Goal: Information Seeking & Learning: Find specific fact

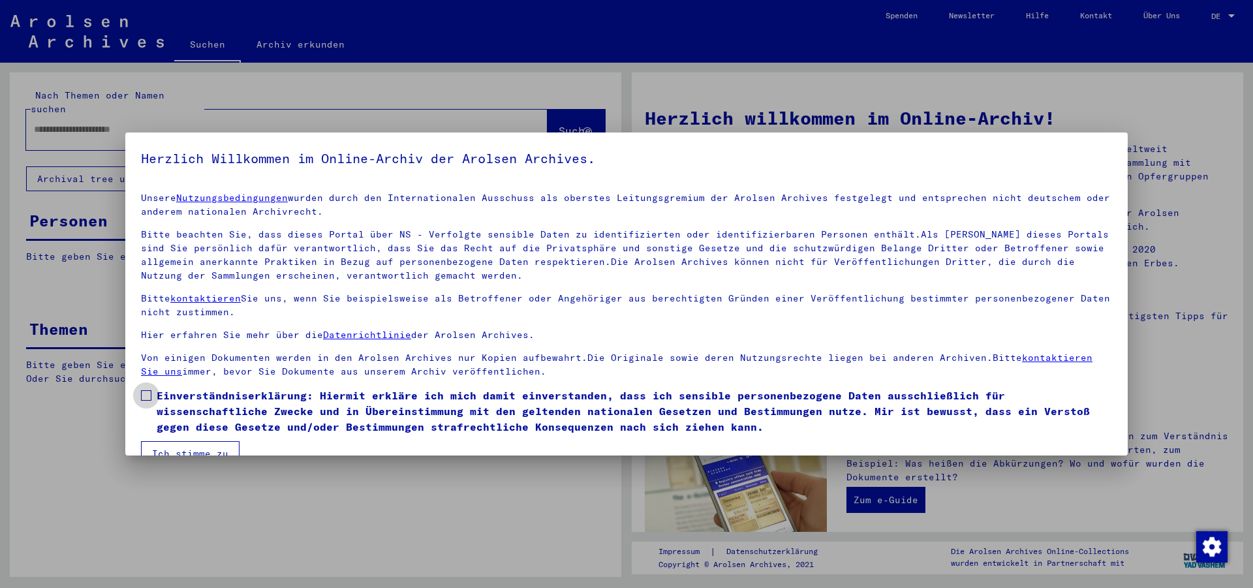
click at [144, 396] on span at bounding box center [146, 395] width 10 height 10
click at [165, 445] on button "Ich stimme zu" at bounding box center [190, 453] width 99 height 25
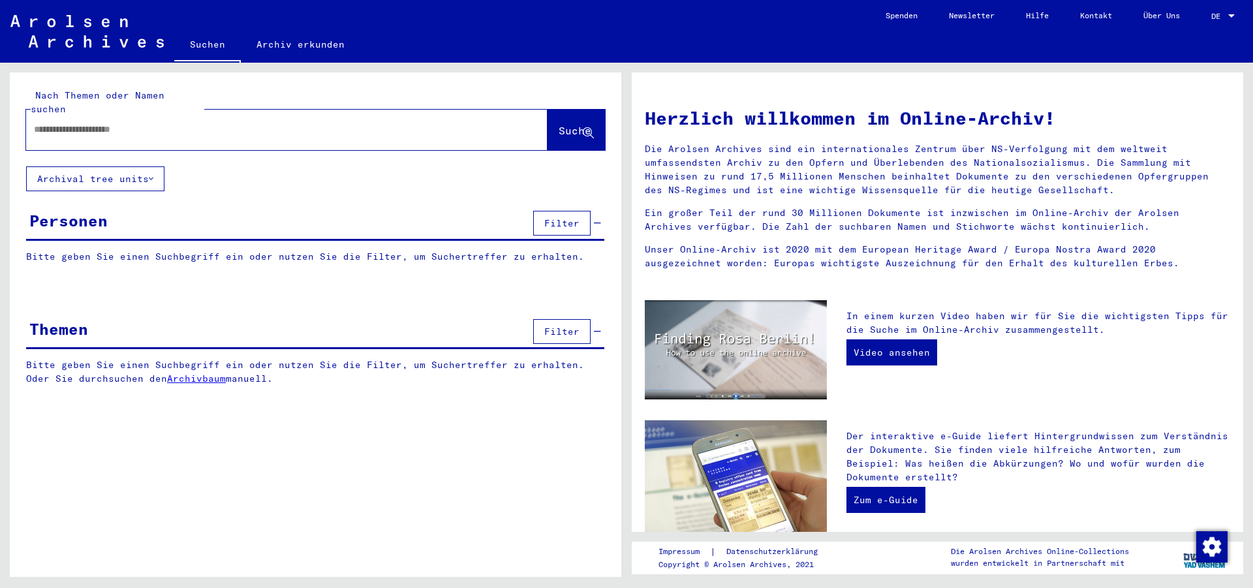
click at [160, 125] on div at bounding box center [267, 129] width 482 height 29
click at [155, 123] on input "text" at bounding box center [271, 130] width 475 height 14
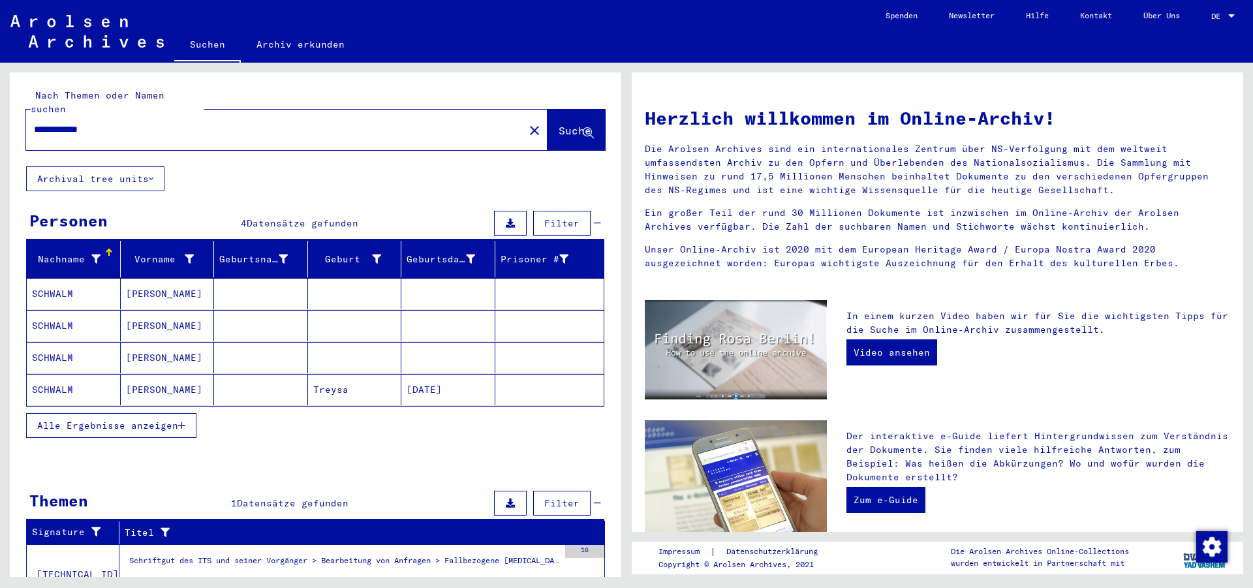
click at [85, 287] on mat-cell "SCHWALM" at bounding box center [74, 293] width 94 height 31
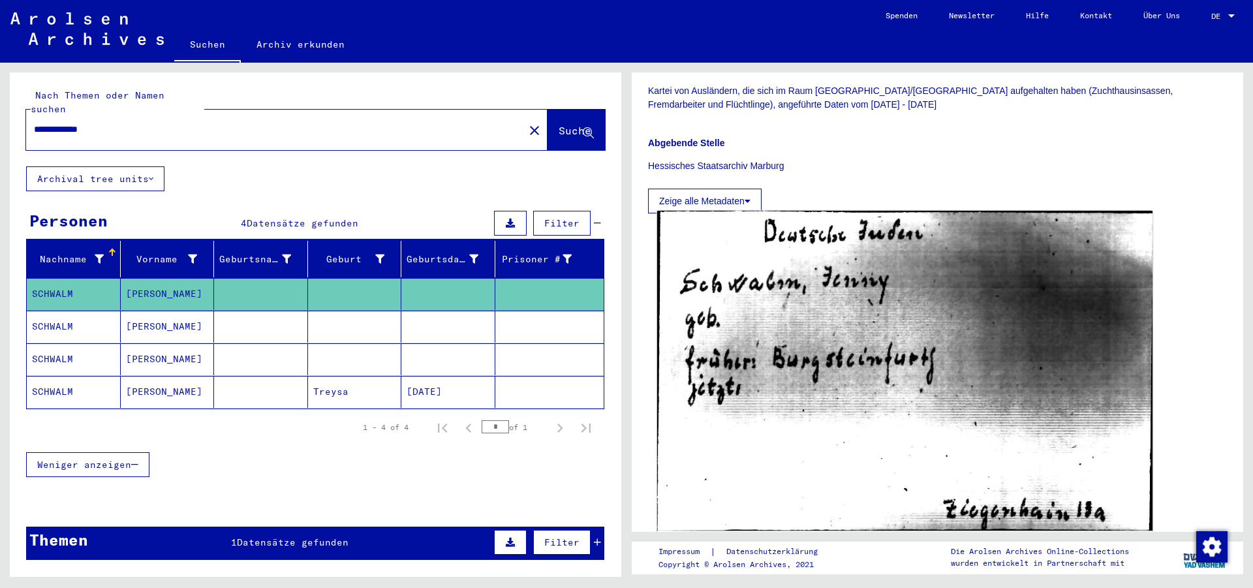
scroll to position [282, 0]
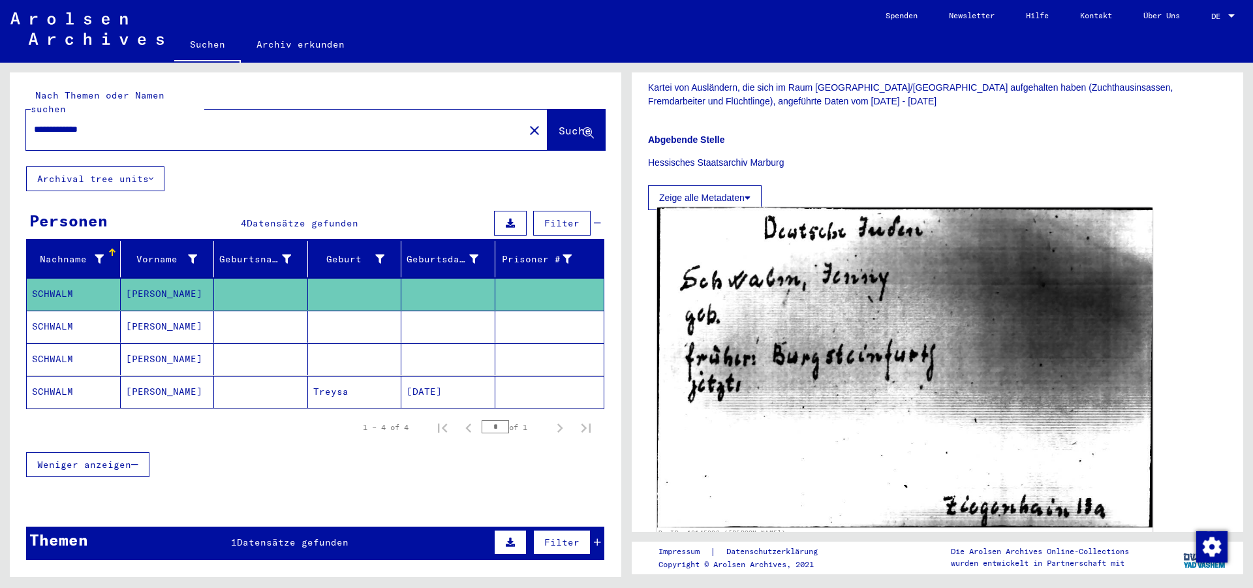
click at [941, 396] on img at bounding box center [904, 368] width 495 height 320
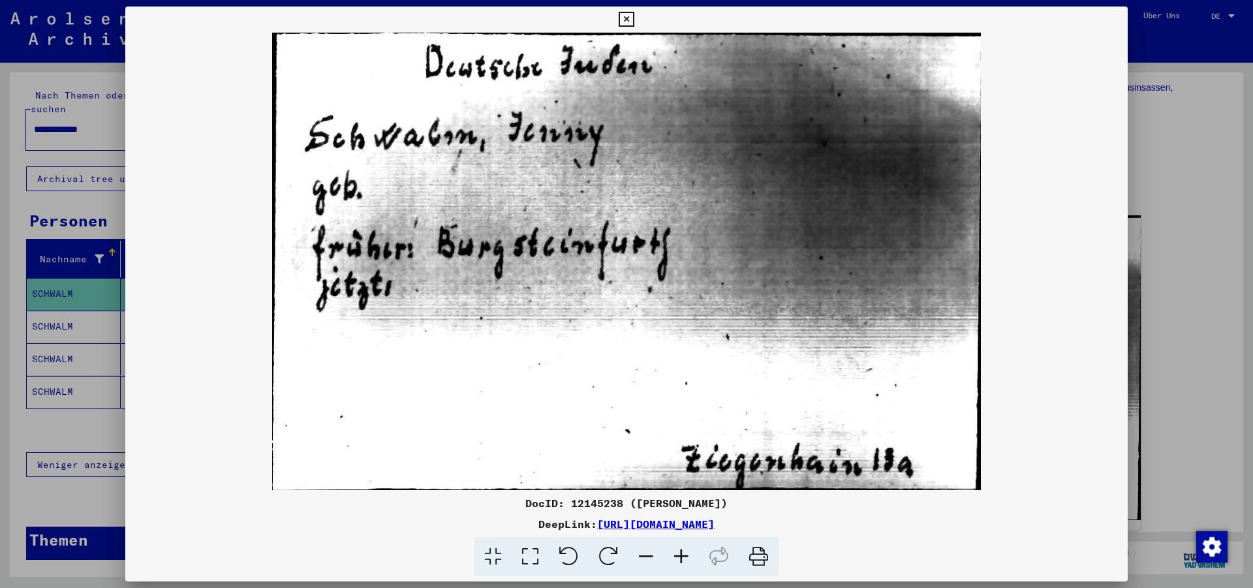
click at [634, 20] on icon at bounding box center [626, 20] width 15 height 16
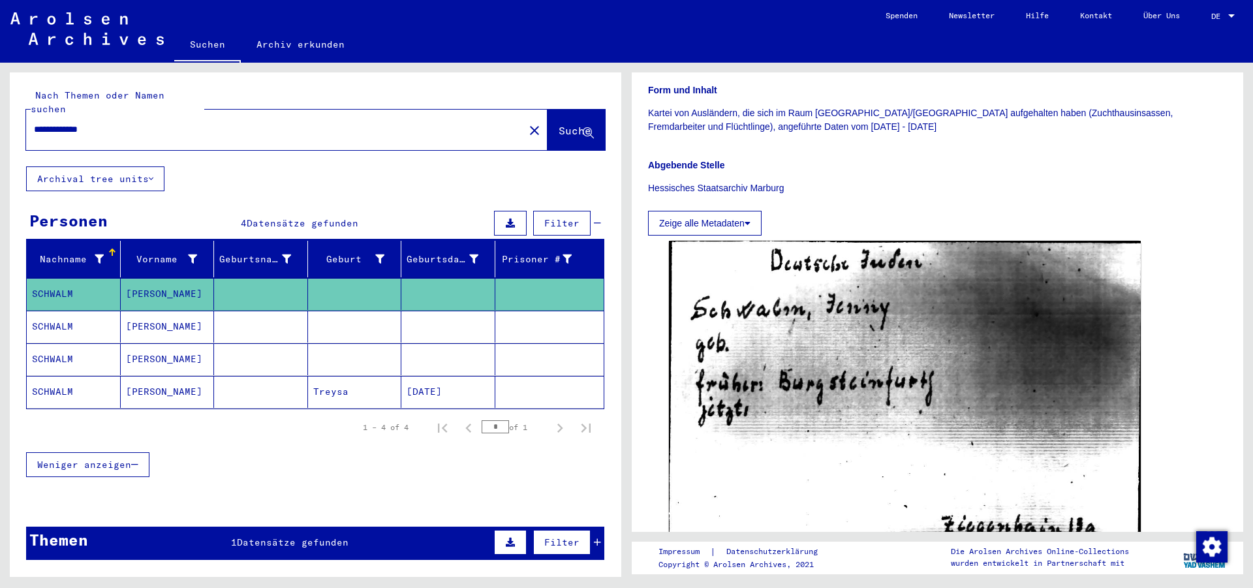
scroll to position [219, 0]
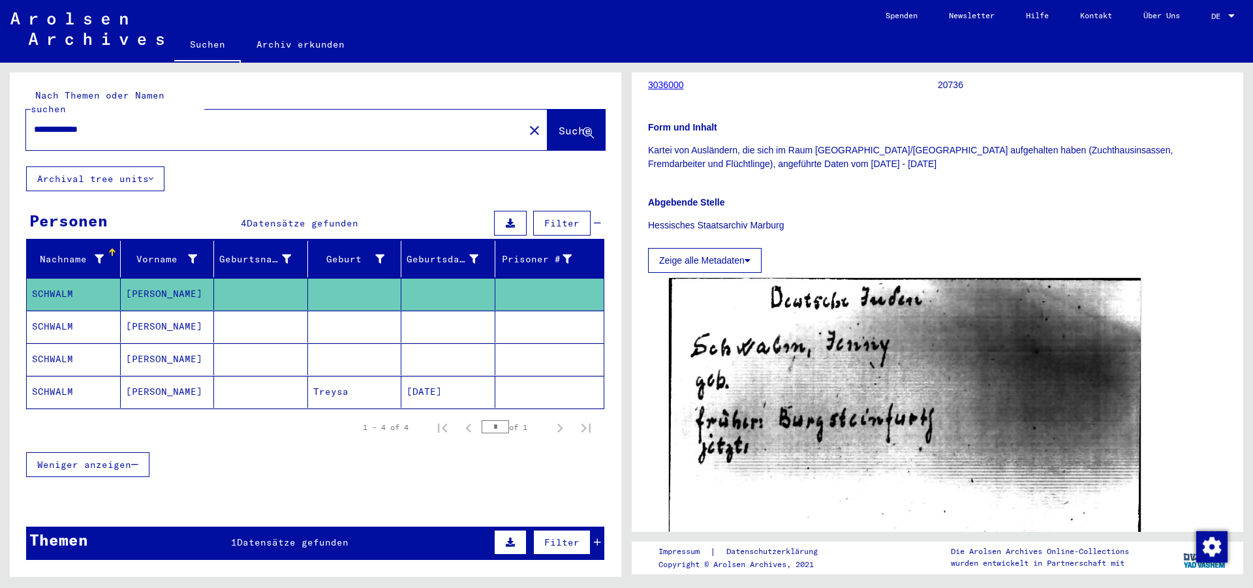
click at [61, 311] on mat-cell "SCHWALM" at bounding box center [74, 327] width 94 height 32
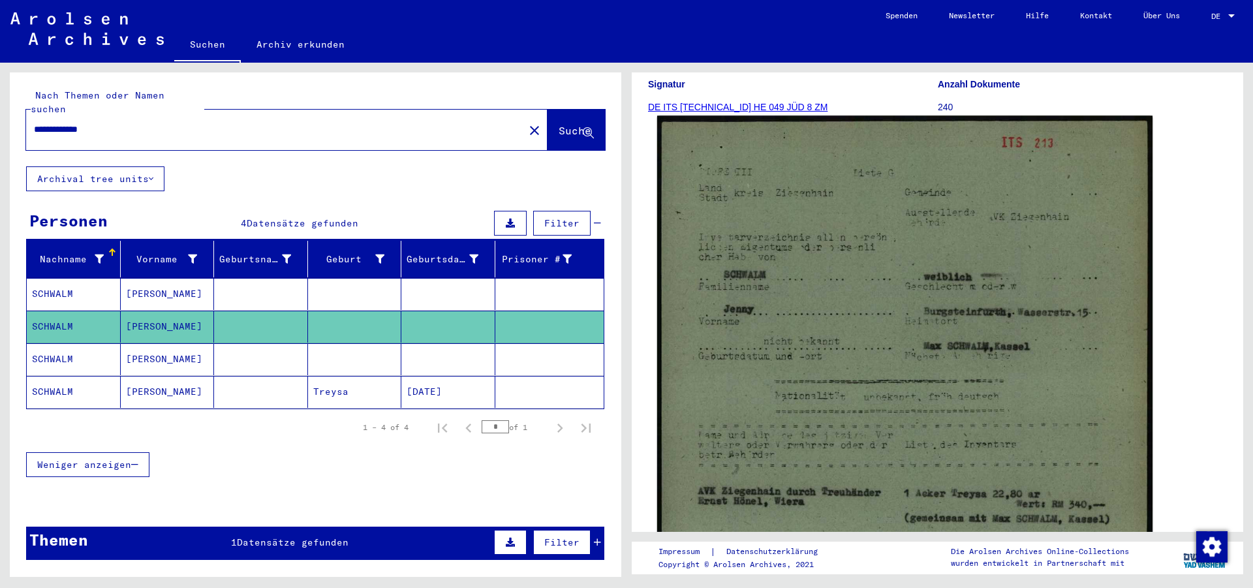
scroll to position [188, 0]
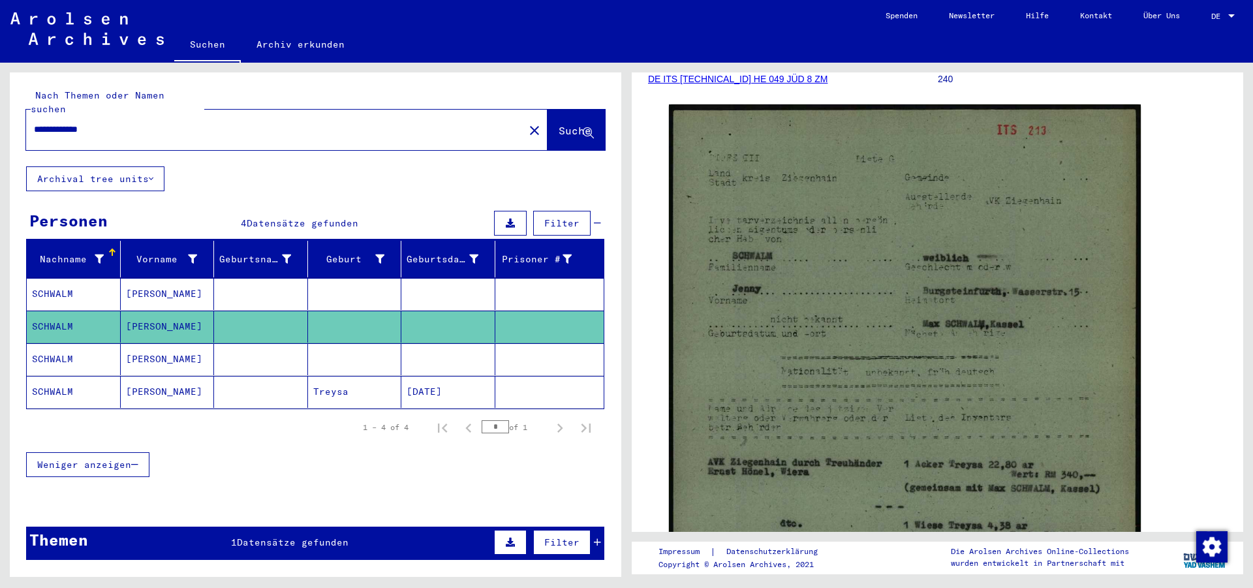
click at [71, 343] on mat-cell "SCHWALM" at bounding box center [74, 359] width 94 height 32
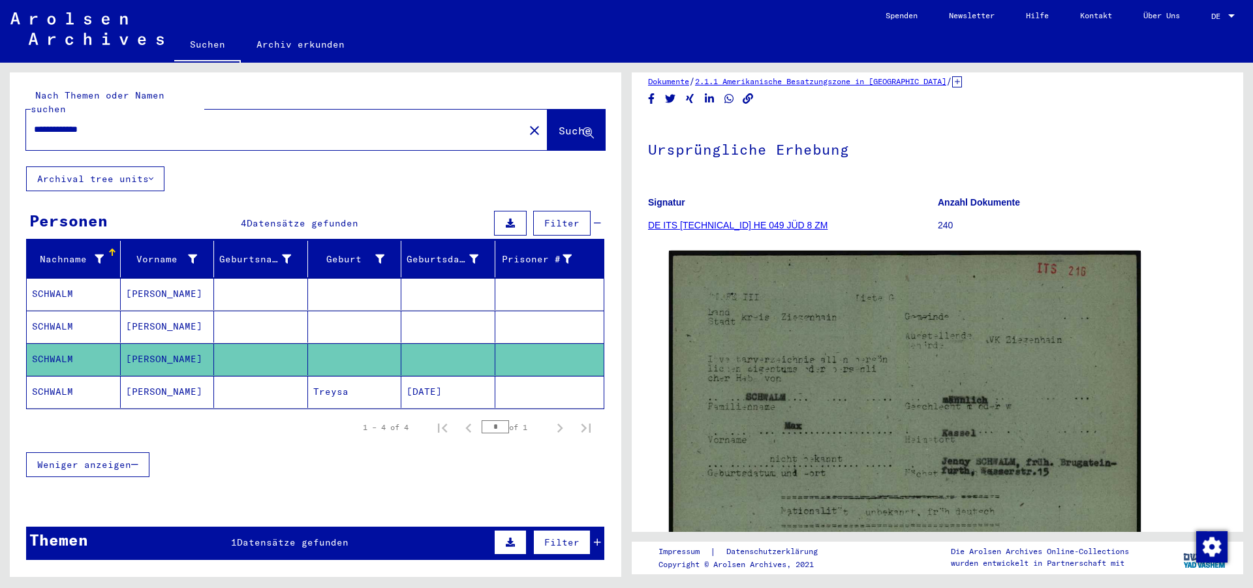
scroll to position [125, 0]
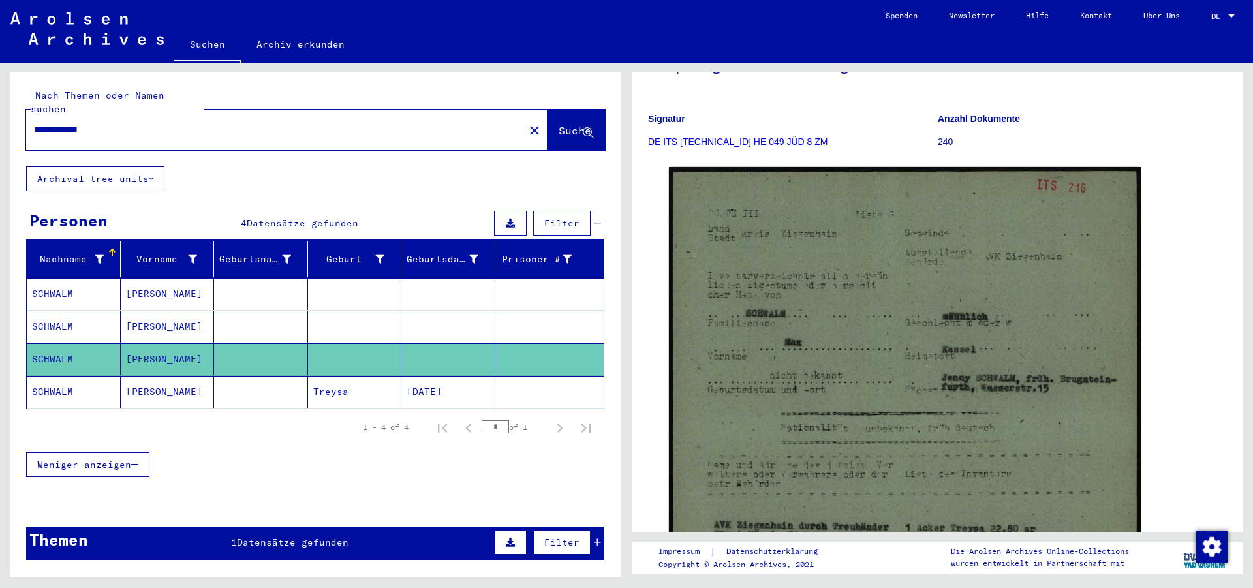
click at [87, 376] on mat-cell "SCHWALM" at bounding box center [74, 392] width 94 height 32
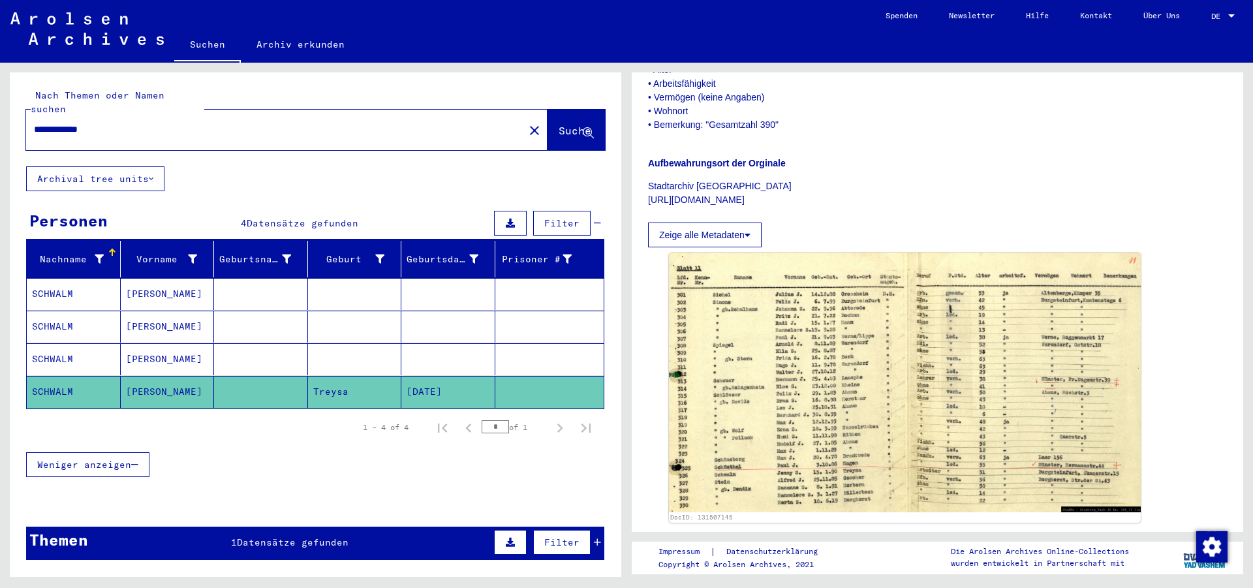
scroll to position [439, 0]
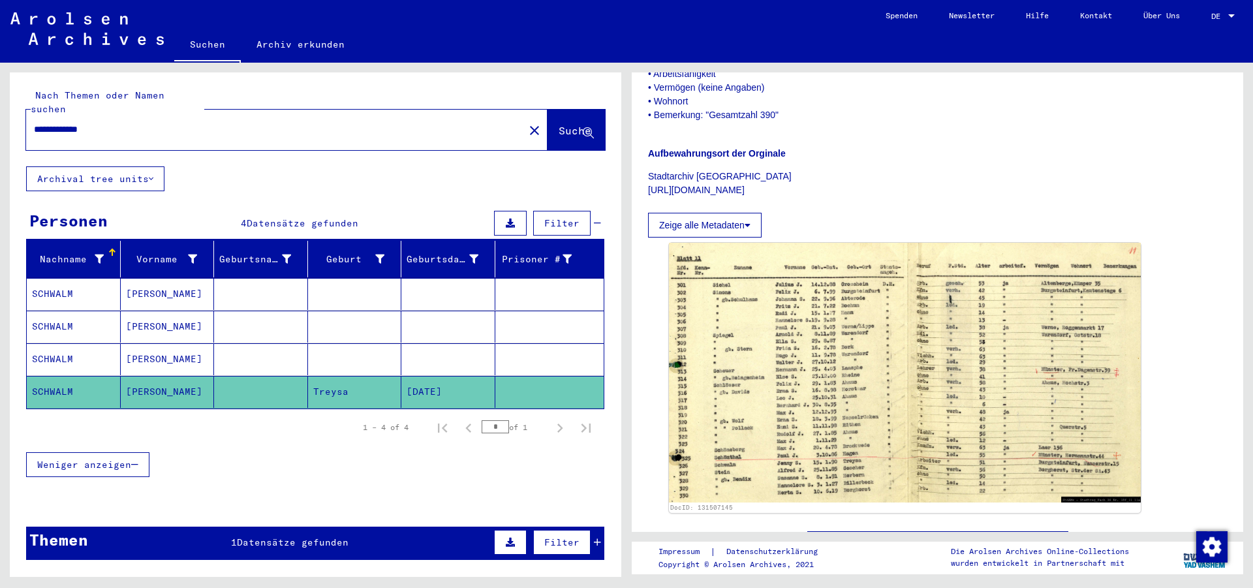
drag, startPoint x: 152, startPoint y: 106, endPoint x: 3, endPoint y: 142, distance: 153.6
click at [34, 123] on input "**********" at bounding box center [275, 130] width 482 height 14
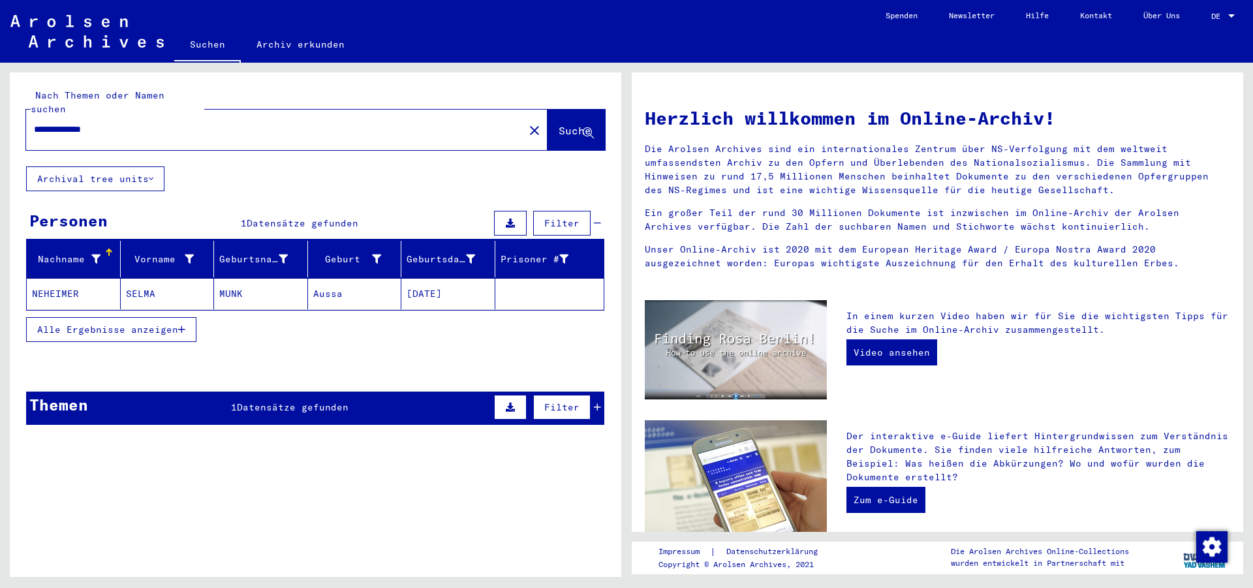
click at [86, 278] on mat-cell "NEHEIMER" at bounding box center [74, 293] width 94 height 31
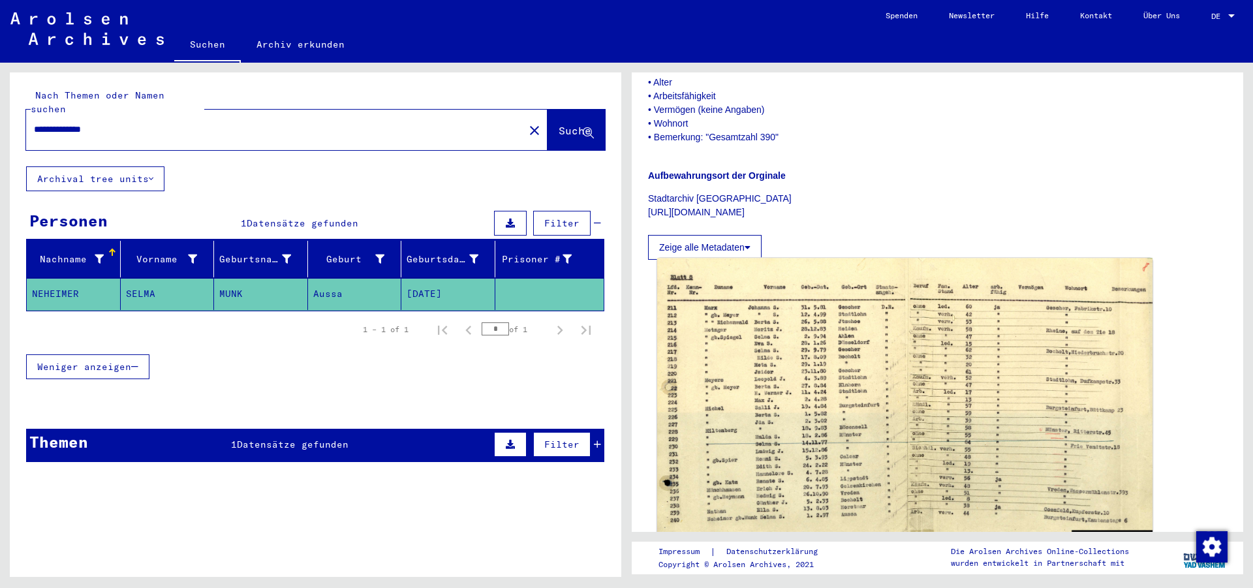
scroll to position [439, 0]
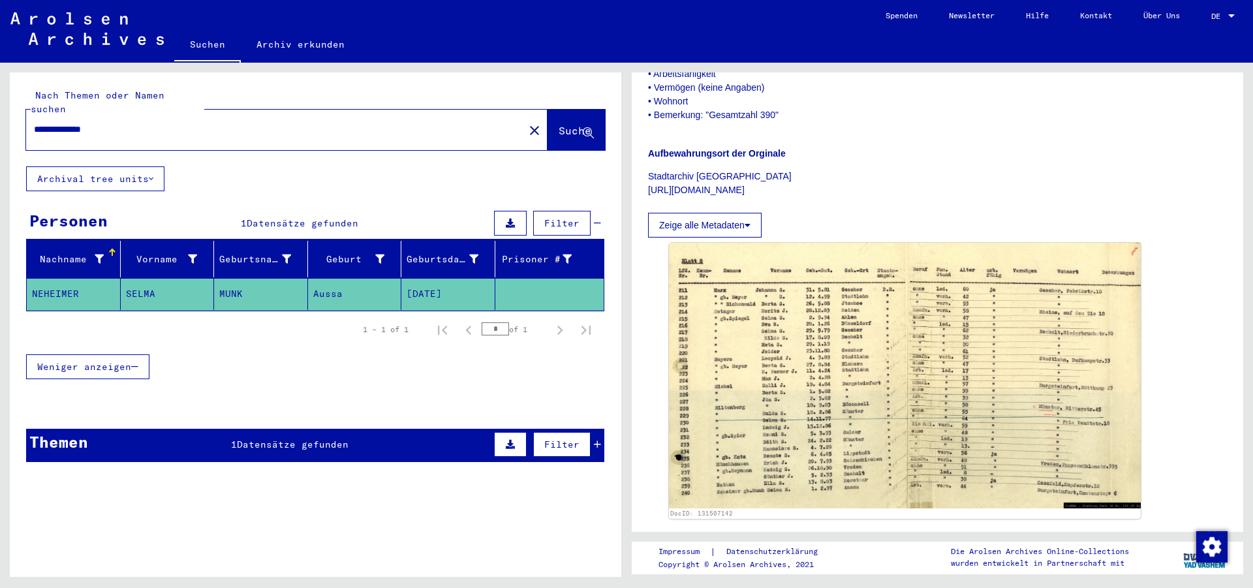
drag, startPoint x: 112, startPoint y: 107, endPoint x: 12, endPoint y: 112, distance: 100.0
click at [34, 123] on input "**********" at bounding box center [275, 130] width 482 height 14
type input "*"
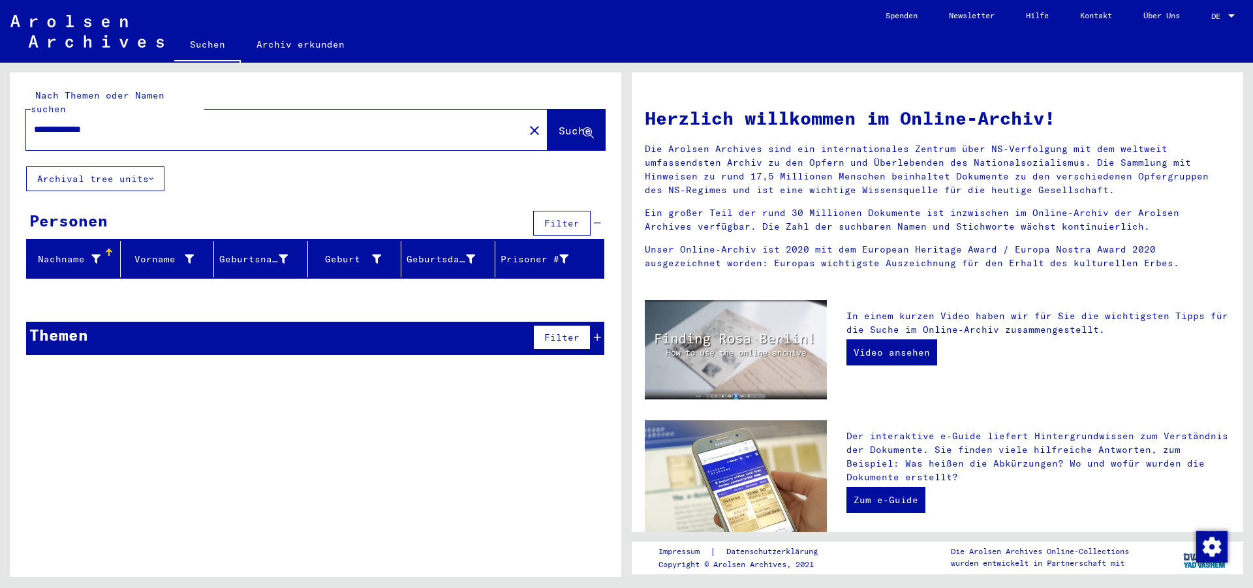
click at [57, 123] on input "**********" at bounding box center [271, 130] width 475 height 14
drag, startPoint x: 114, startPoint y: 106, endPoint x: 1, endPoint y: 112, distance: 113.7
click at [34, 123] on input "**********" at bounding box center [271, 130] width 475 height 14
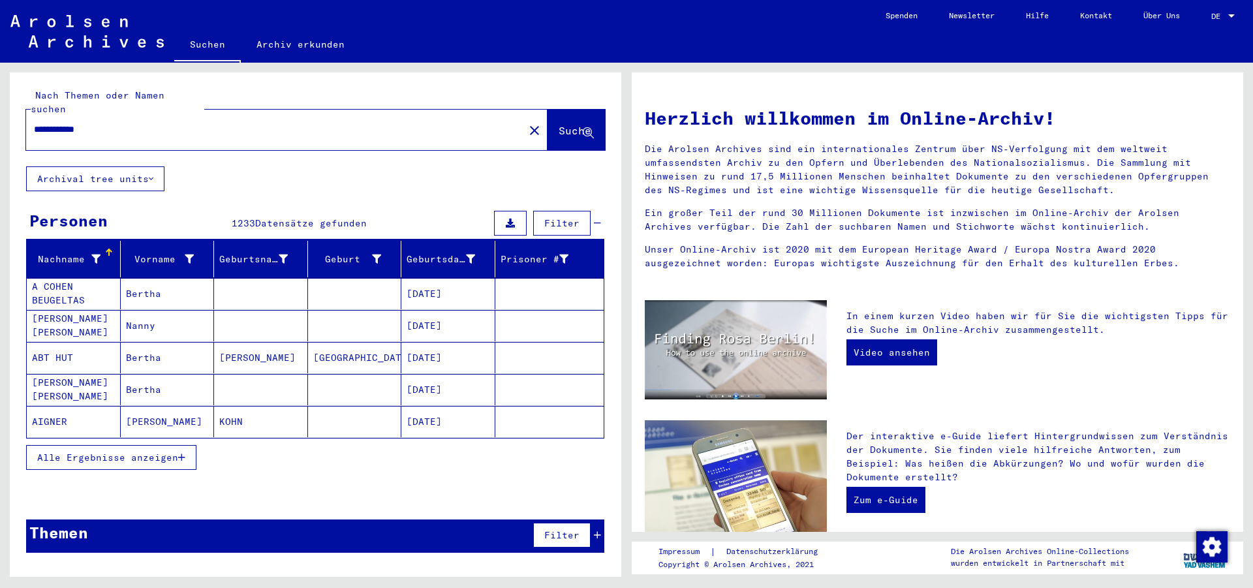
drag, startPoint x: 100, startPoint y: 102, endPoint x: 0, endPoint y: 112, distance: 100.4
click at [34, 123] on input "**********" at bounding box center [271, 130] width 475 height 14
type input "**********"
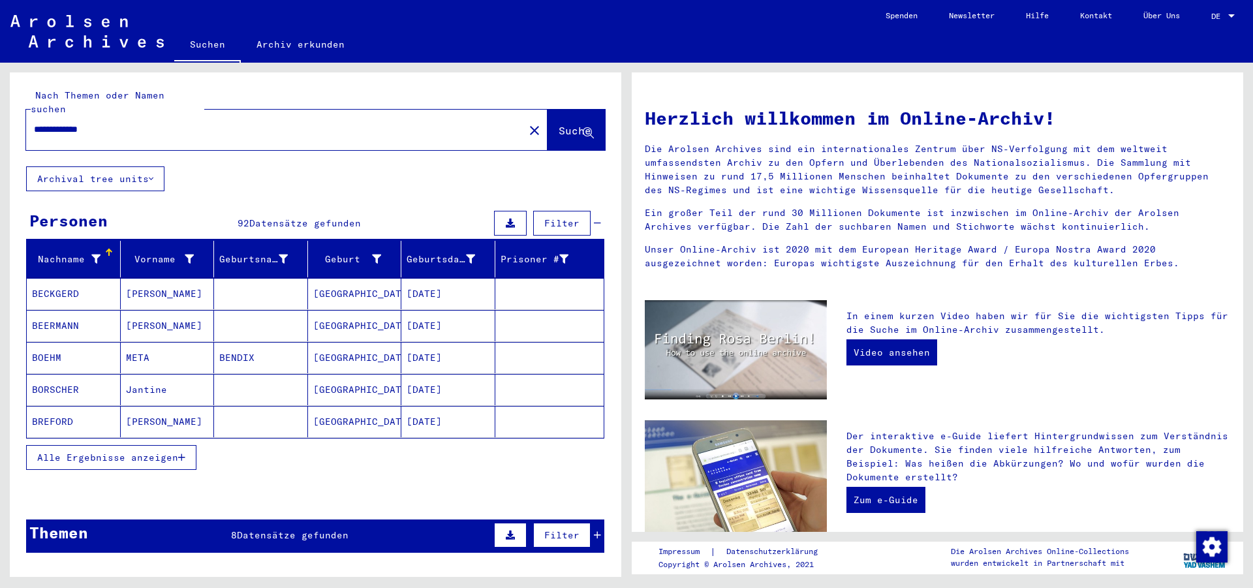
click at [78, 342] on mat-cell "BOEHM" at bounding box center [74, 357] width 94 height 31
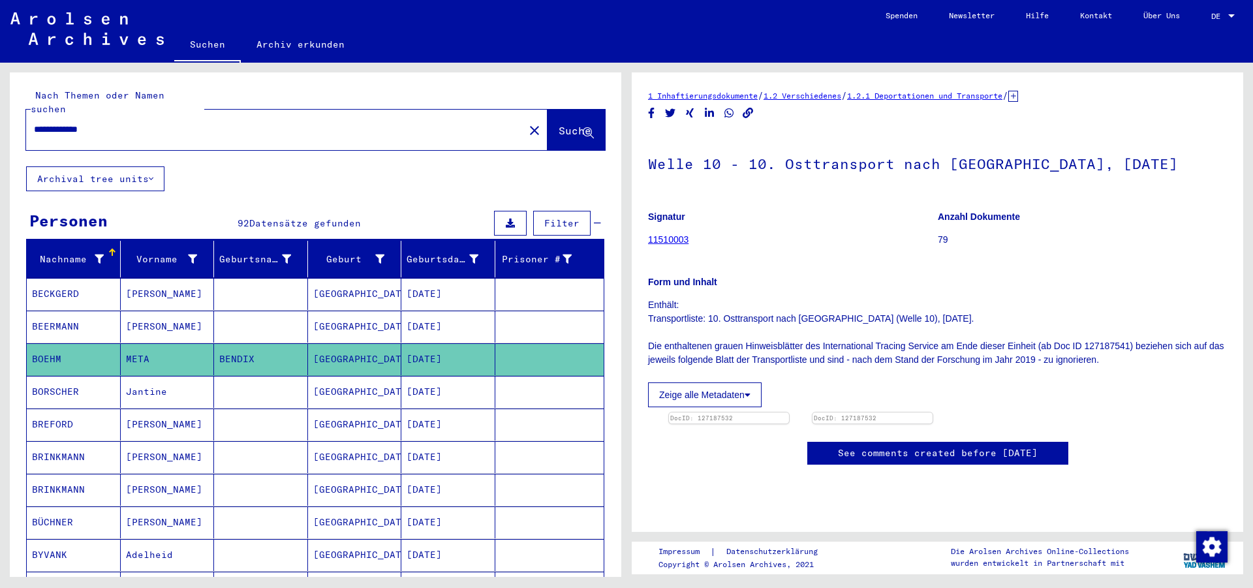
click at [155, 376] on mat-cell "Jantine" at bounding box center [168, 392] width 94 height 32
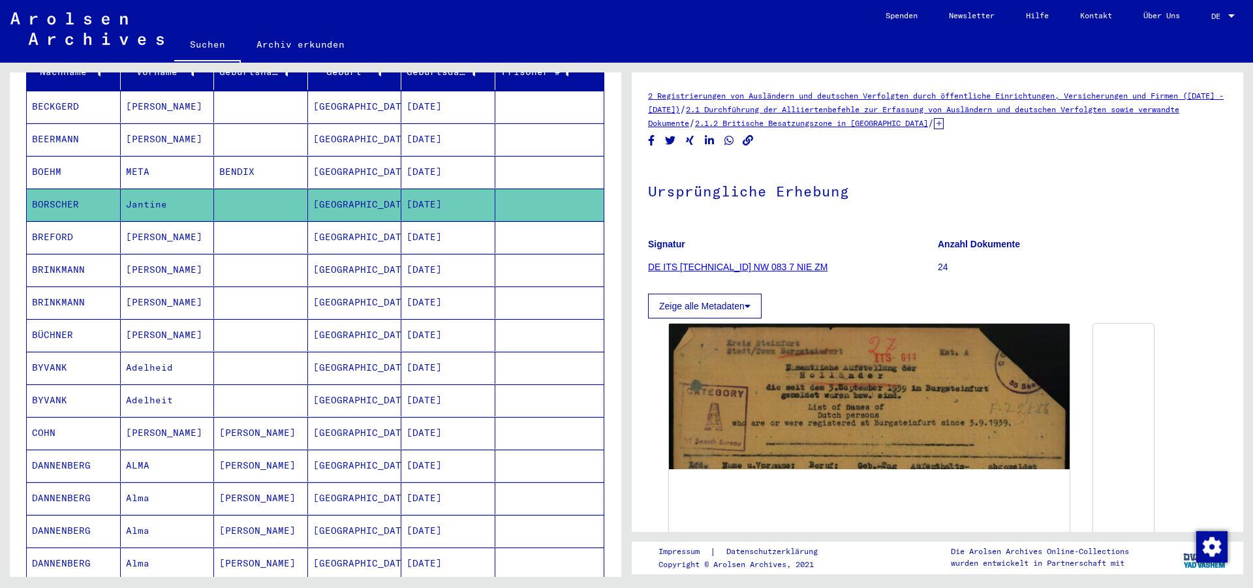
scroll to position [188, 0]
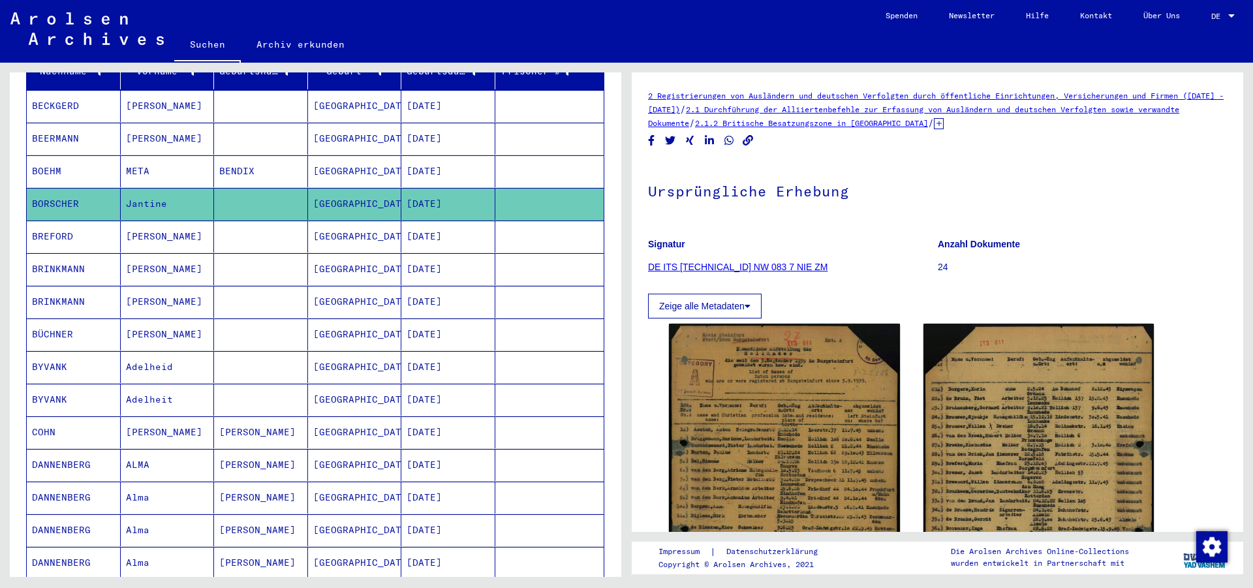
click at [97, 319] on mat-cell "BÜCHNER" at bounding box center [74, 335] width 94 height 32
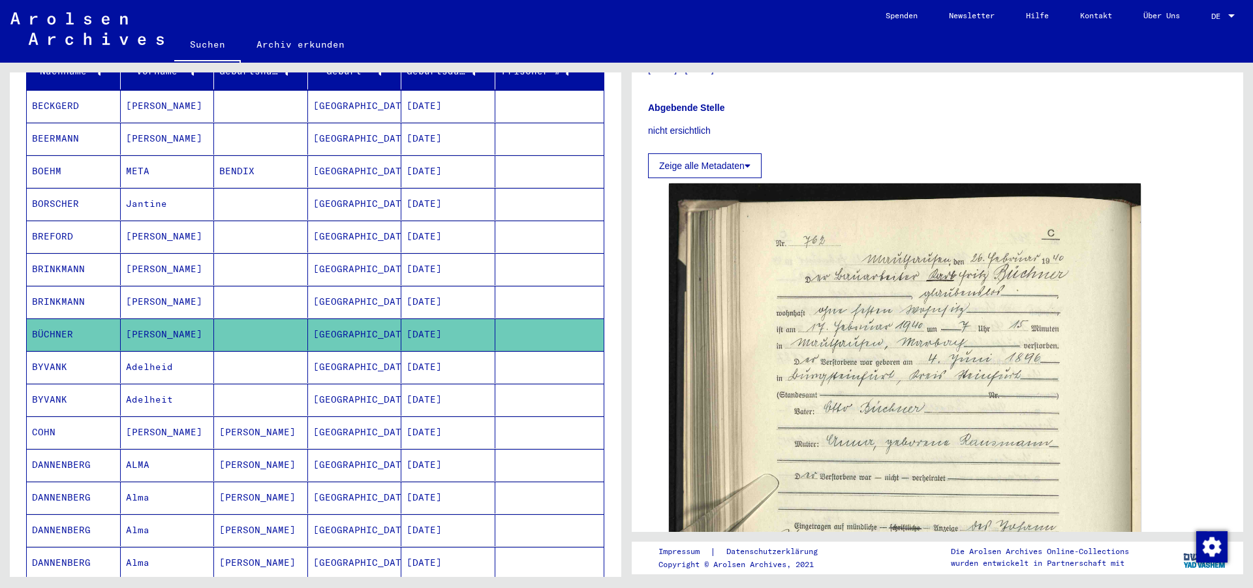
scroll to position [313, 0]
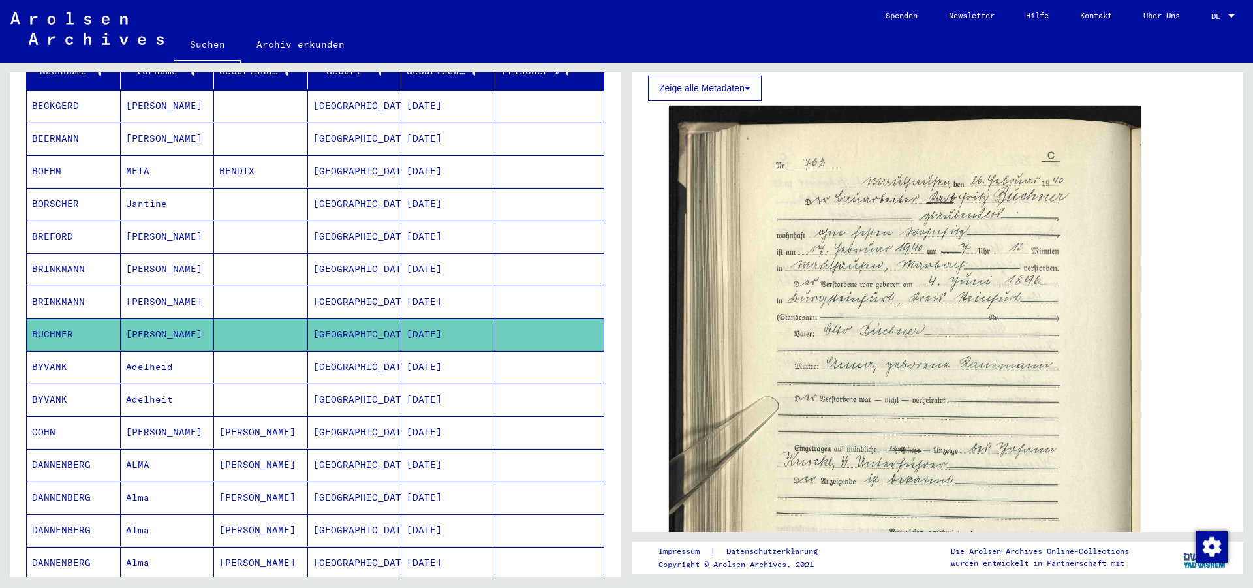
click at [71, 416] on mat-cell "COHN" at bounding box center [74, 432] width 94 height 32
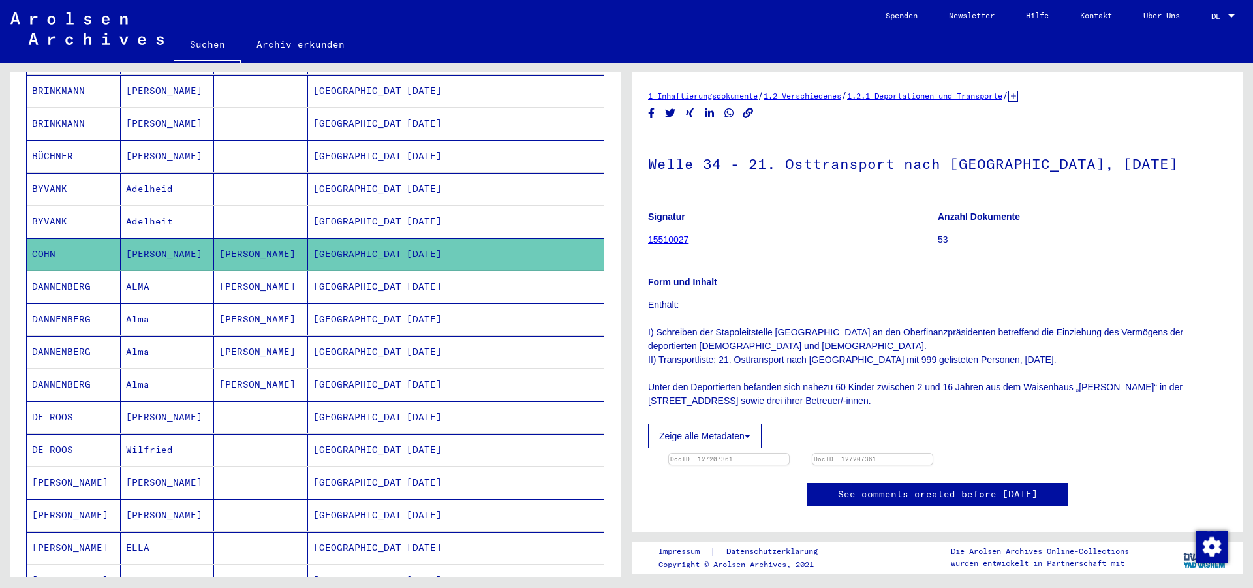
scroll to position [376, 0]
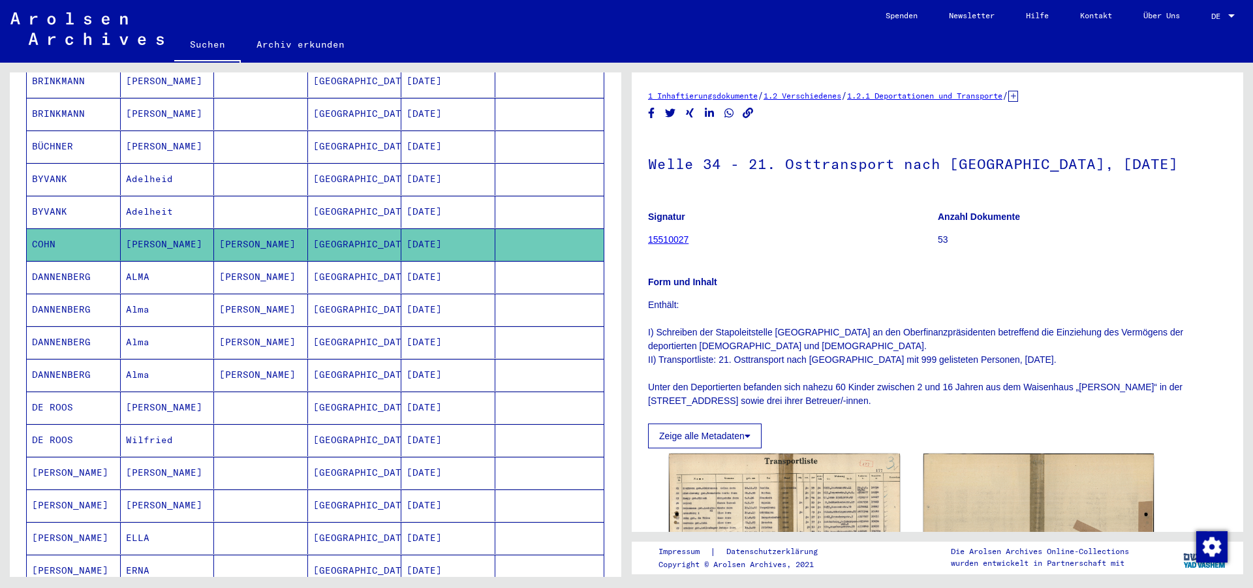
click at [102, 261] on mat-cell "DANNENBERG" at bounding box center [74, 277] width 94 height 32
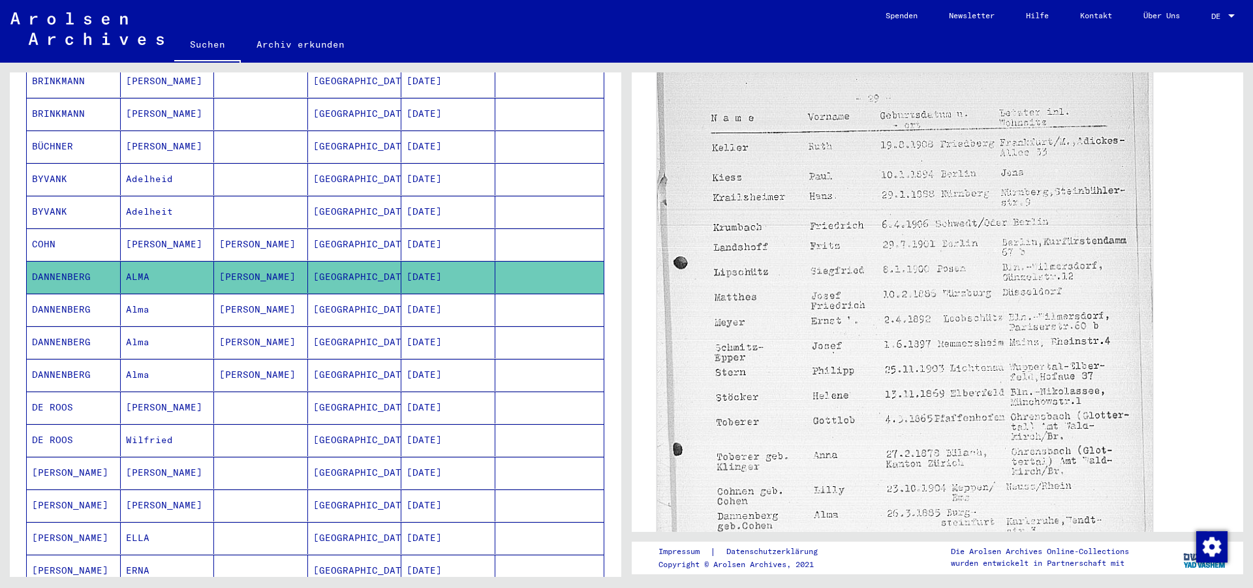
scroll to position [439, 0]
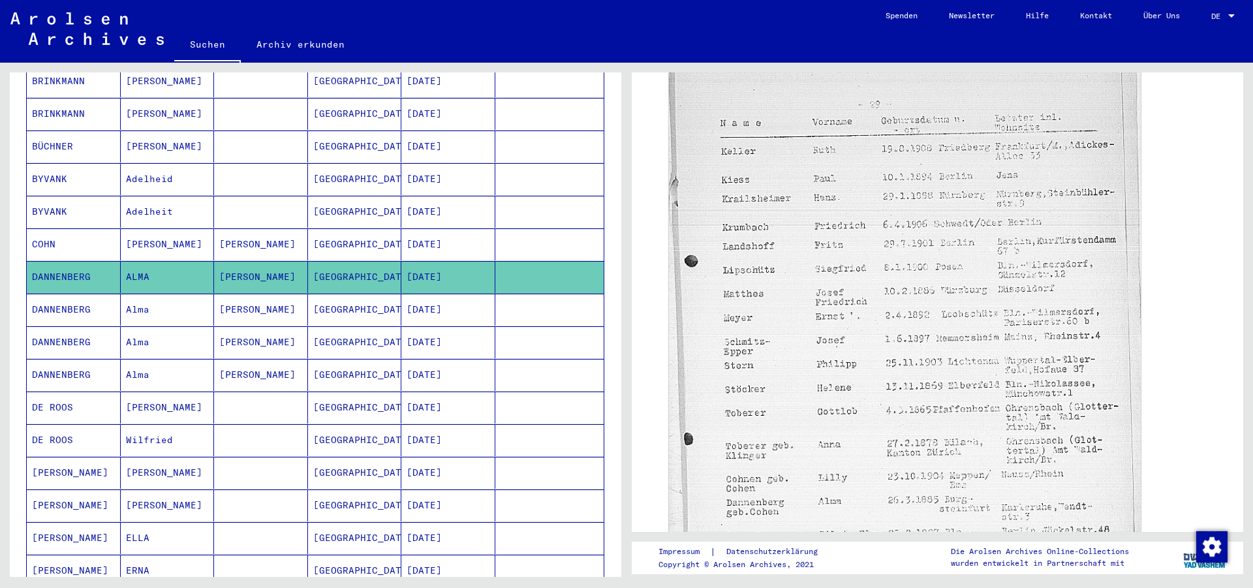
click at [204, 359] on mat-cell "Alma" at bounding box center [168, 375] width 94 height 32
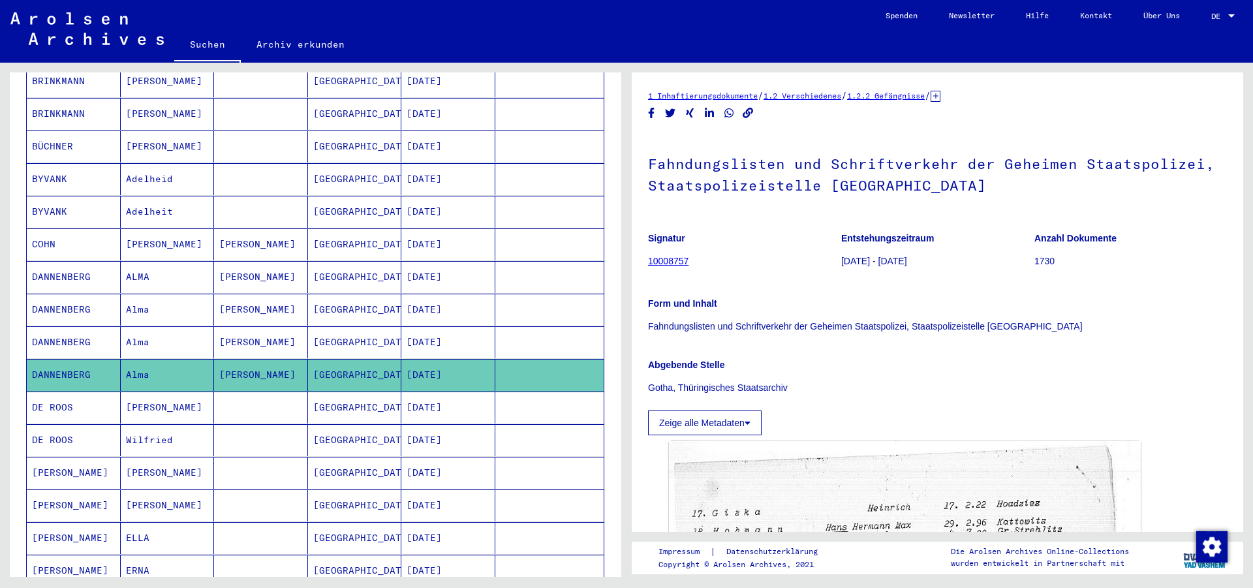
click at [221, 326] on mat-cell "[PERSON_NAME]" at bounding box center [261, 342] width 94 height 32
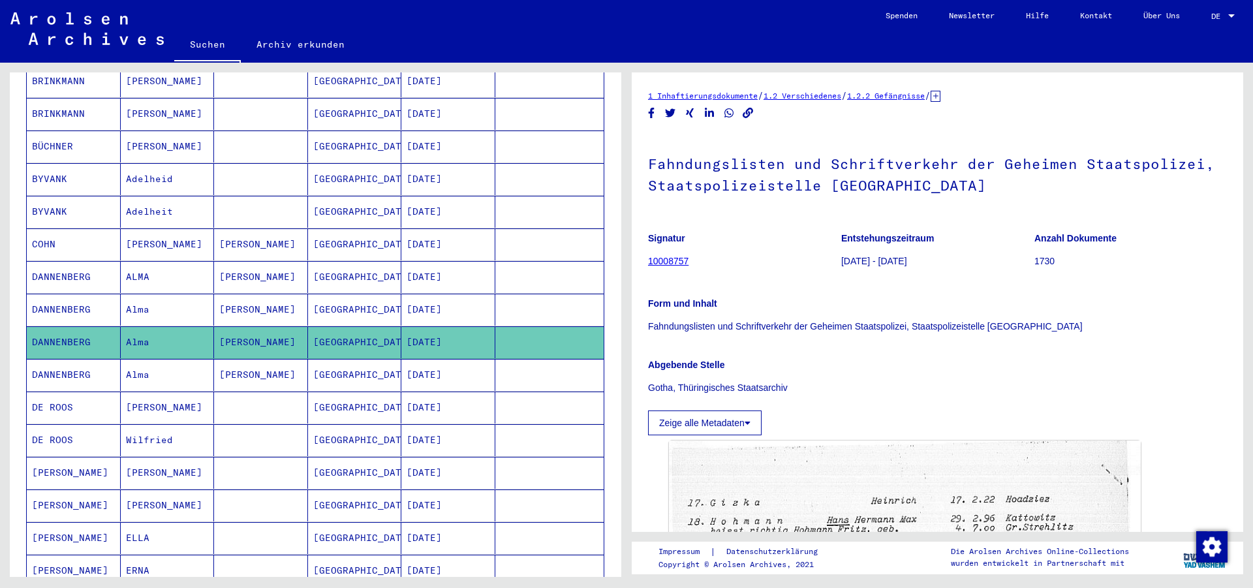
click at [180, 392] on mat-cell "[PERSON_NAME]" at bounding box center [168, 408] width 94 height 32
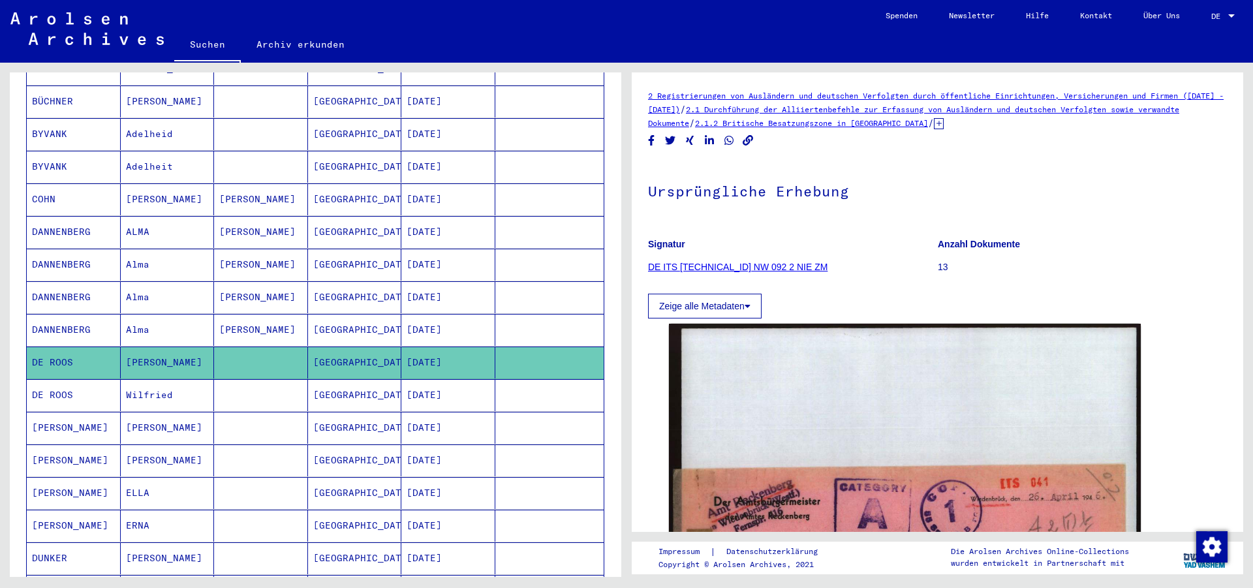
scroll to position [439, 0]
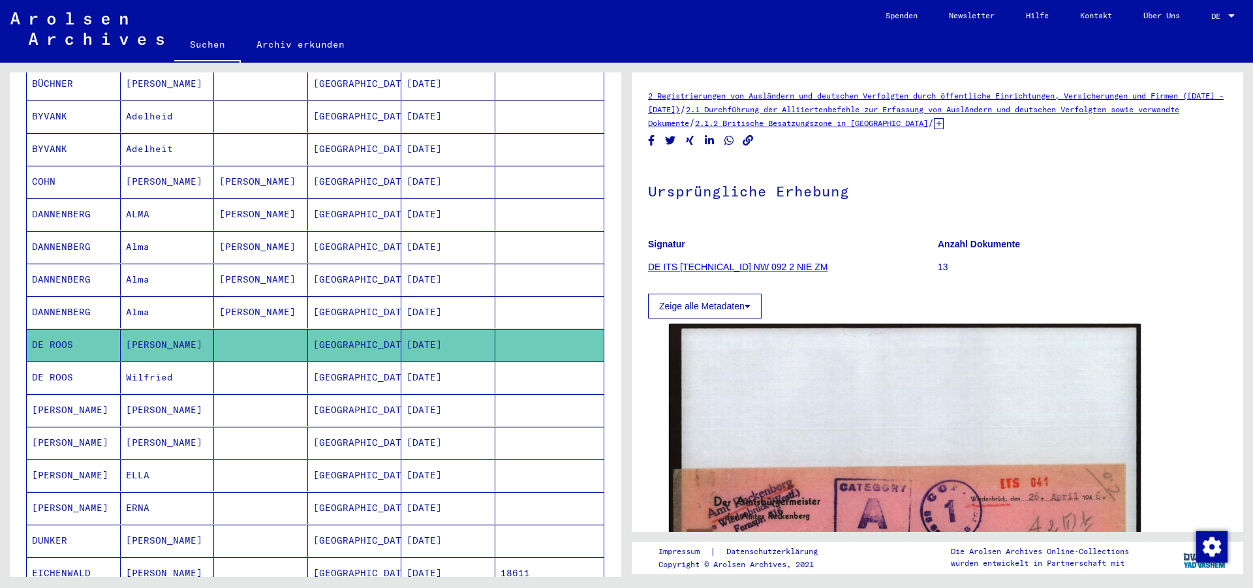
click at [146, 460] on mat-cell "ELLA" at bounding box center [168, 476] width 94 height 32
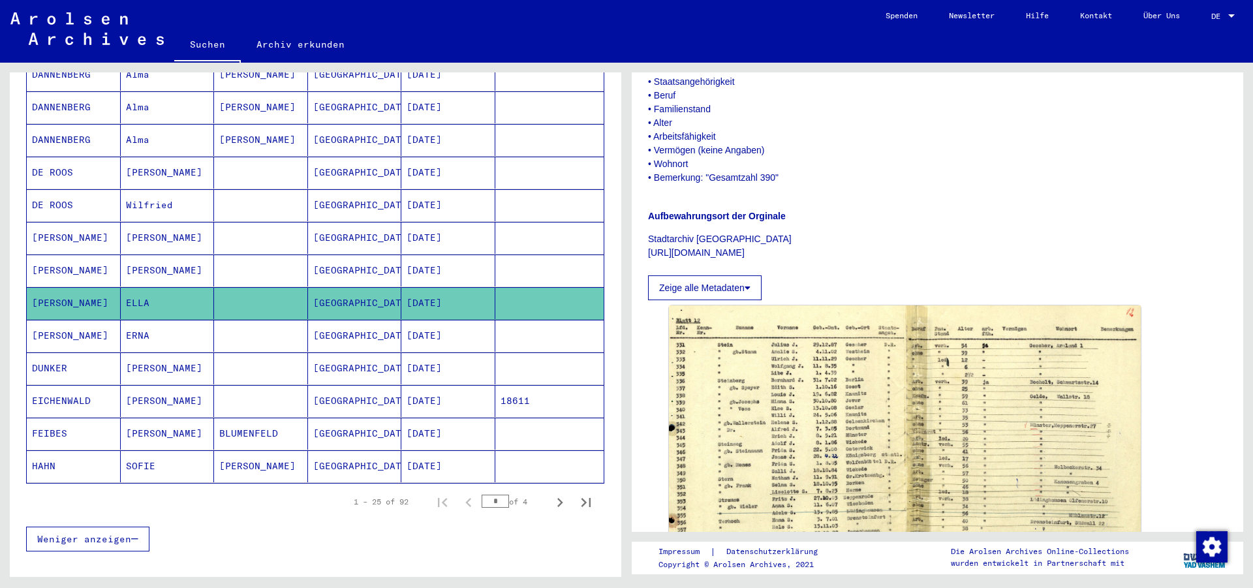
scroll to position [627, 0]
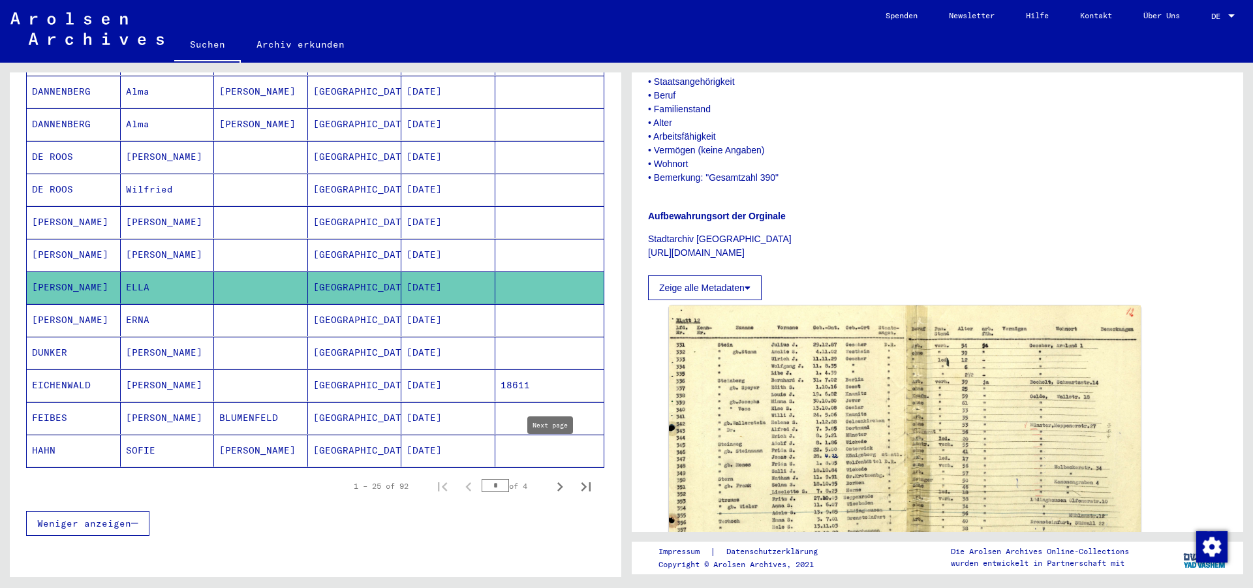
click at [557, 482] on icon "Next page" at bounding box center [560, 486] width 6 height 9
type input "*"
